Goal: Transaction & Acquisition: Purchase product/service

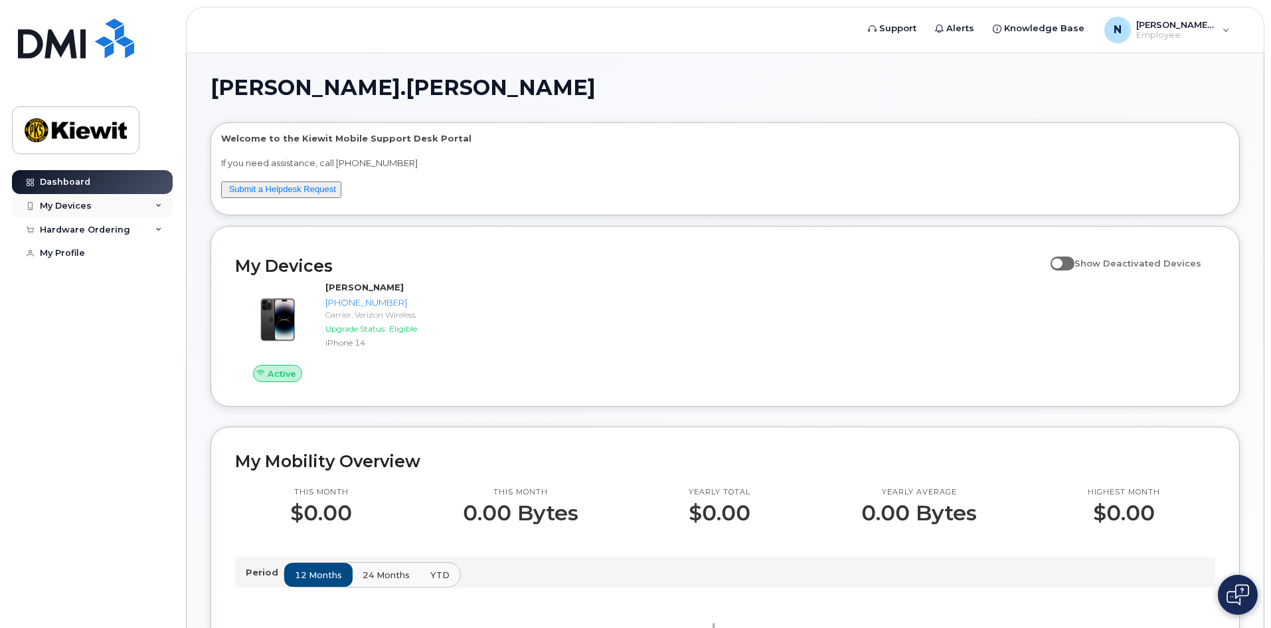
click at [124, 209] on div "My Devices" at bounding box center [92, 206] width 161 height 24
click at [116, 302] on div "Hardware Ordering" at bounding box center [92, 302] width 161 height 24
click at [70, 181] on div "Dashboard" at bounding box center [65, 182] width 50 height 11
click at [1213, 31] on span "Employee" at bounding box center [1176, 35] width 80 height 11
click at [882, 85] on h1 "[PERSON_NAME].[PERSON_NAME]" at bounding box center [722, 87] width 1023 height 21
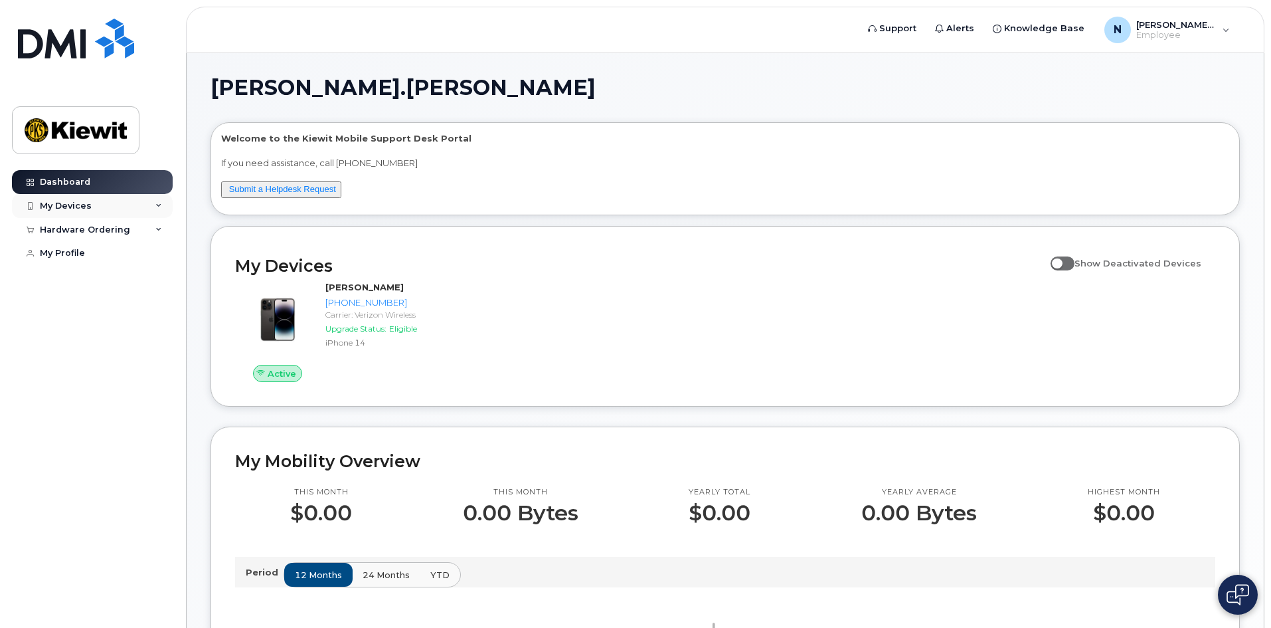
click at [57, 201] on div "My Devices" at bounding box center [66, 206] width 52 height 11
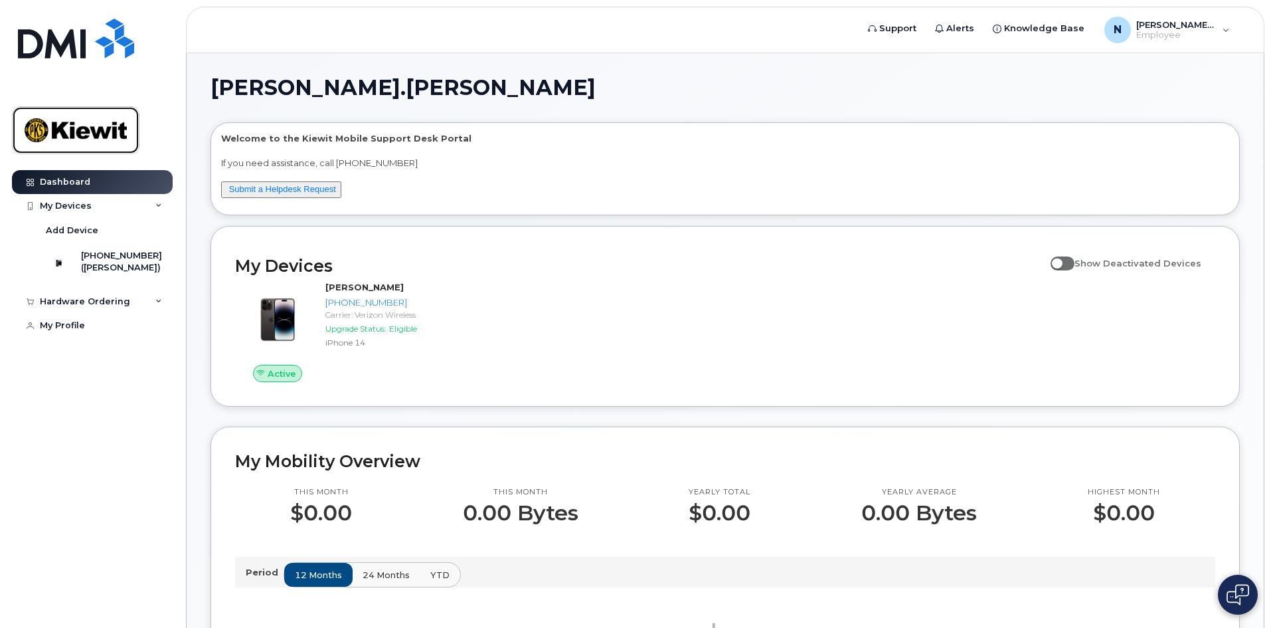
click at [69, 124] on img at bounding box center [76, 130] width 102 height 39
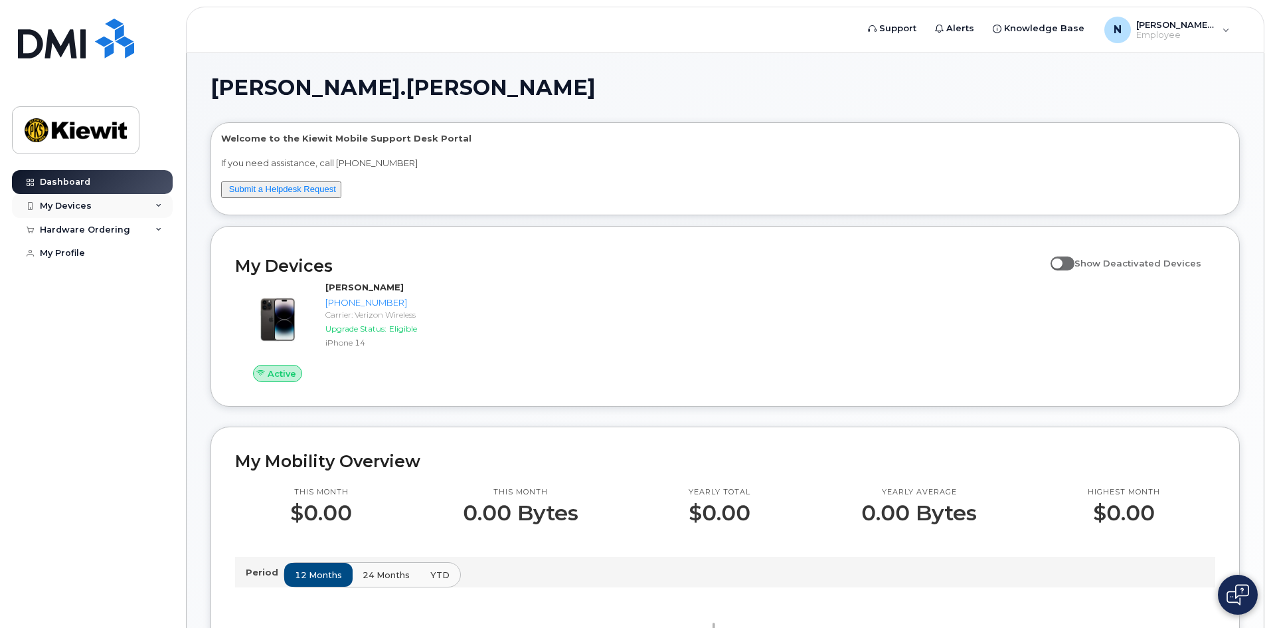
click at [72, 210] on div "My Devices" at bounding box center [66, 206] width 52 height 11
click at [107, 307] on div "Hardware Ordering" at bounding box center [85, 301] width 90 height 11
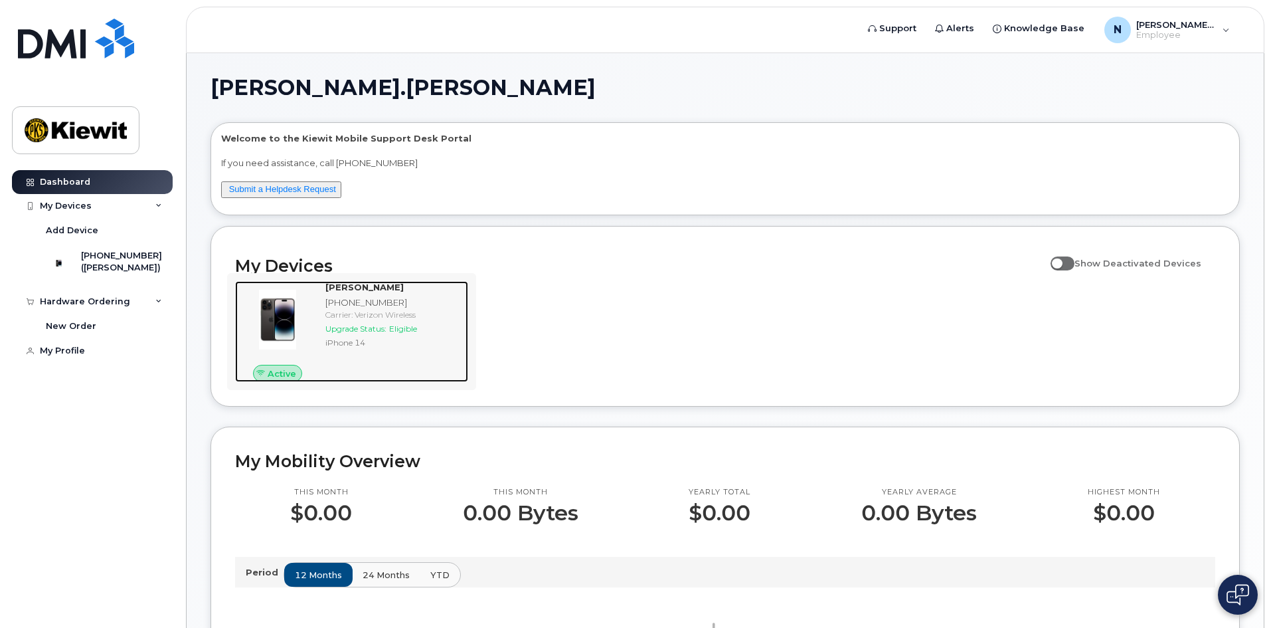
click at [400, 328] on span "Eligible" at bounding box center [403, 328] width 28 height 10
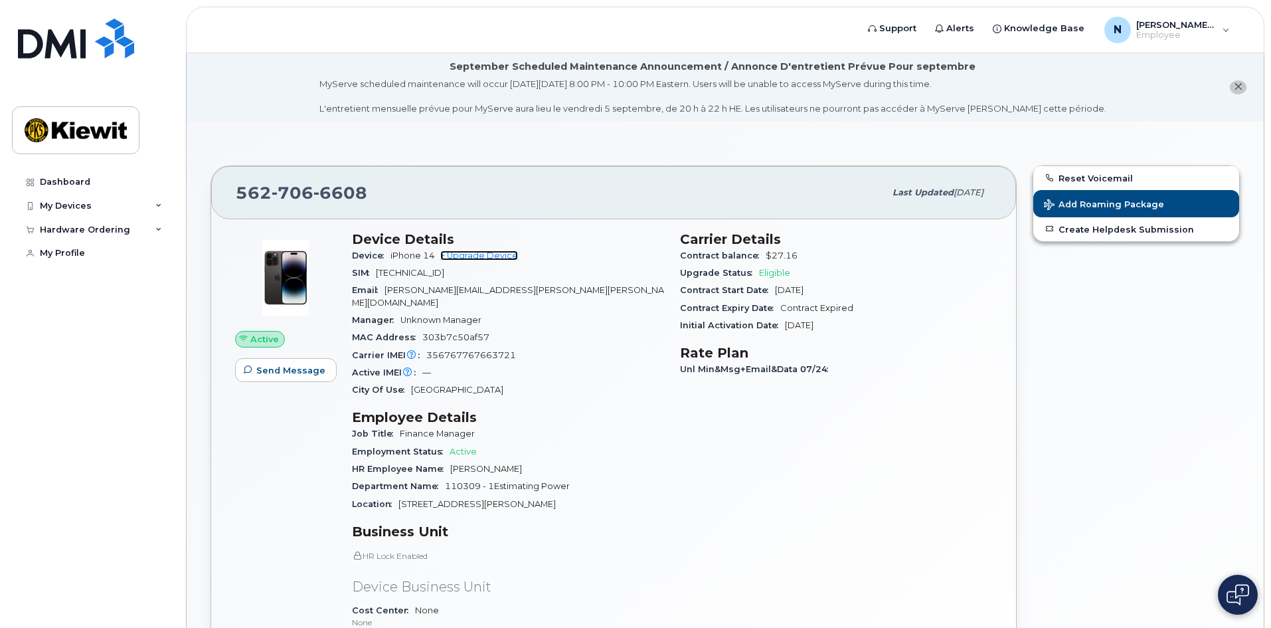
click at [480, 252] on link "+ Upgrade Device" at bounding box center [479, 255] width 78 height 10
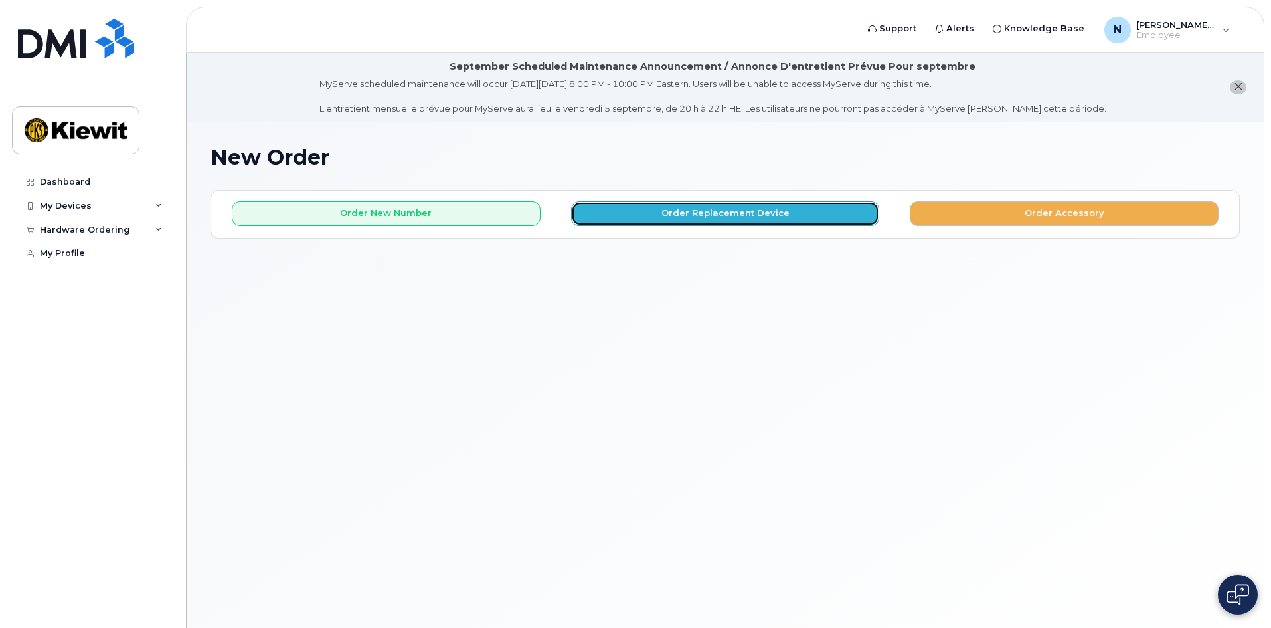
click at [683, 209] on button "Order Replacement Device" at bounding box center [725, 213] width 309 height 25
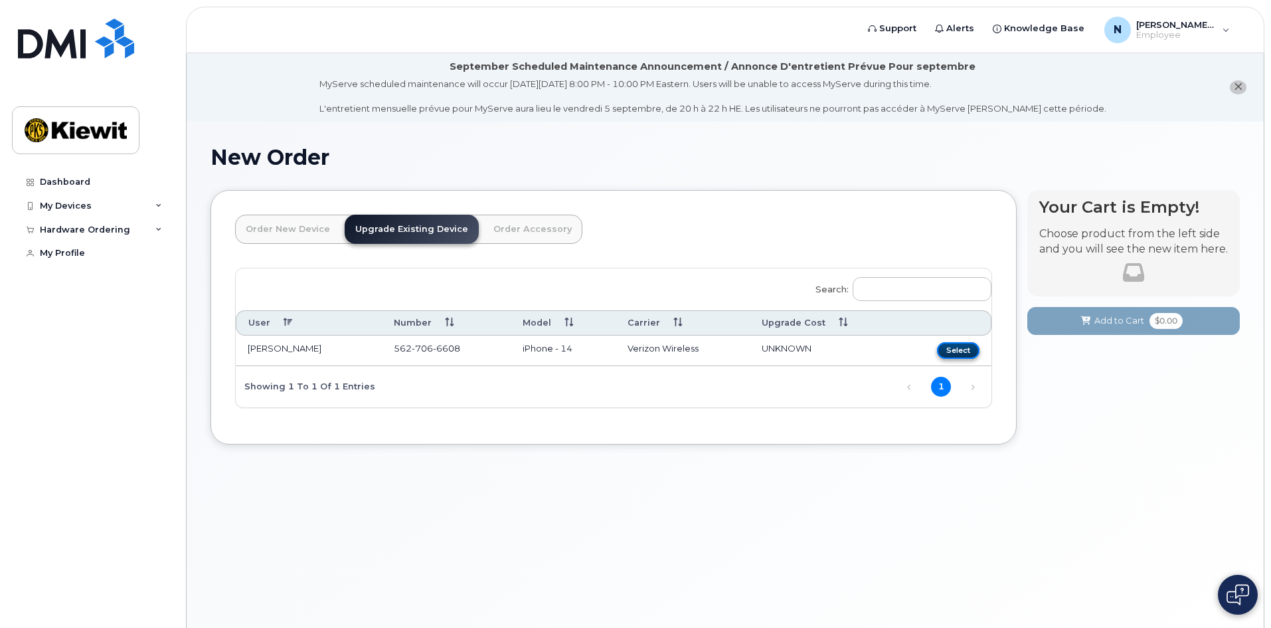
click at [961, 349] on button "Select" at bounding box center [958, 350] width 43 height 17
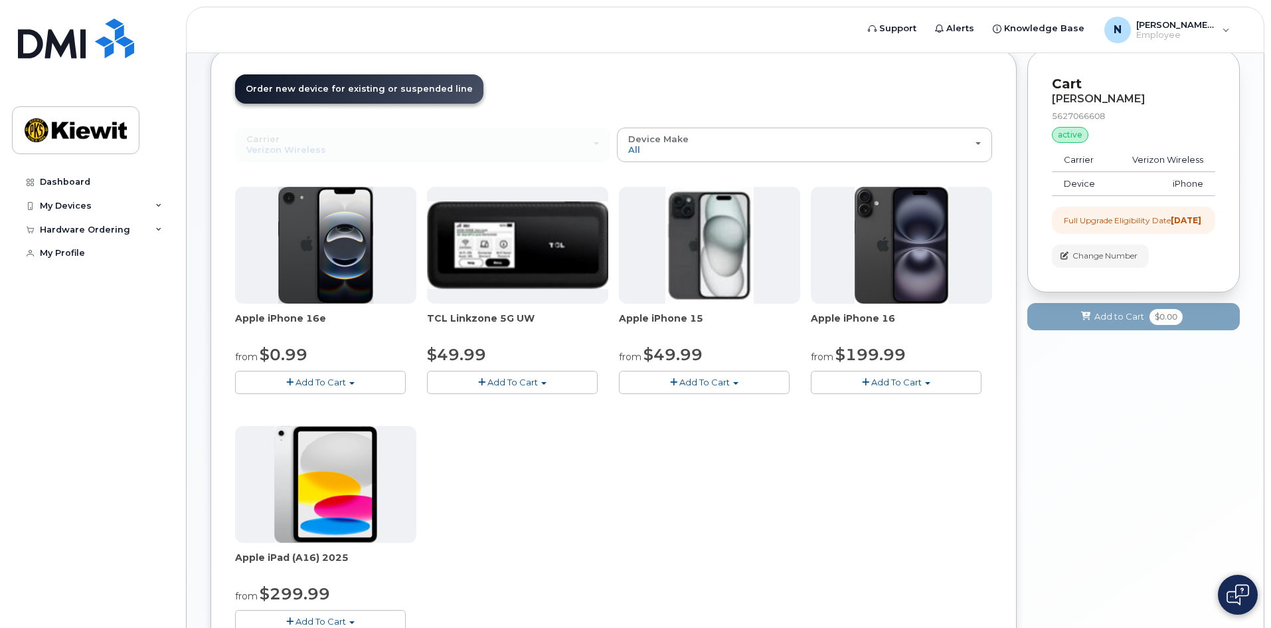
scroll to position [121, 0]
